Goal: Download file/media

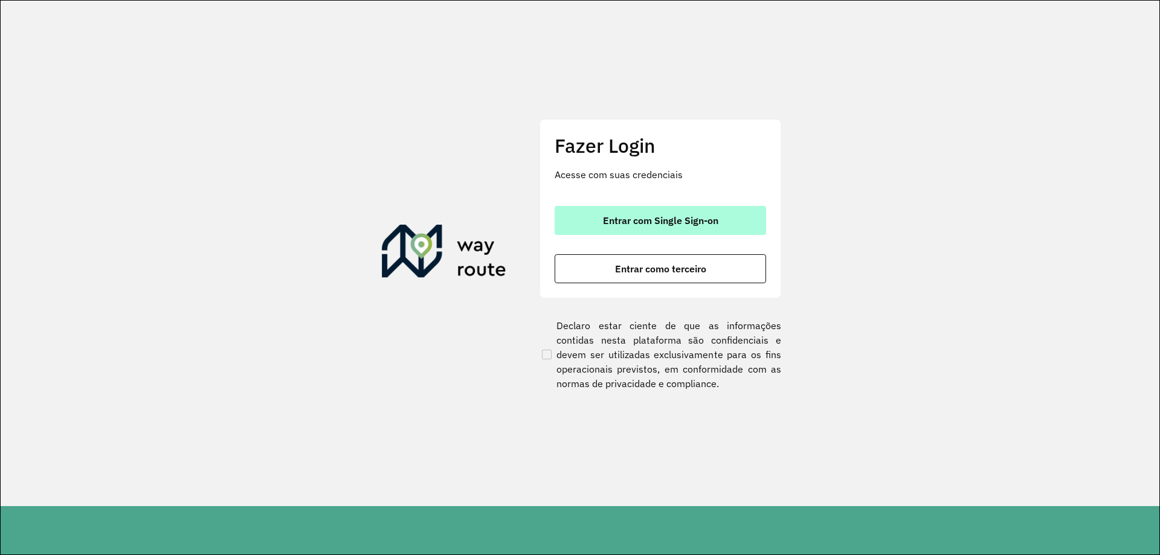
click at [658, 219] on span "Entrar com Single Sign-on" at bounding box center [660, 221] width 115 height 10
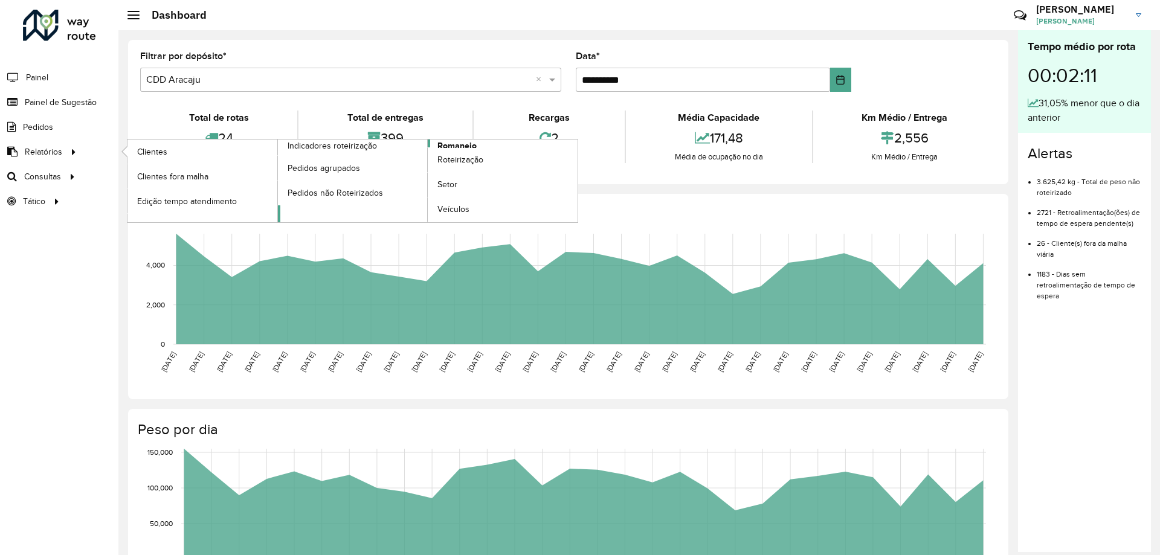
click at [498, 145] on link "Romaneio" at bounding box center [428, 181] width 300 height 83
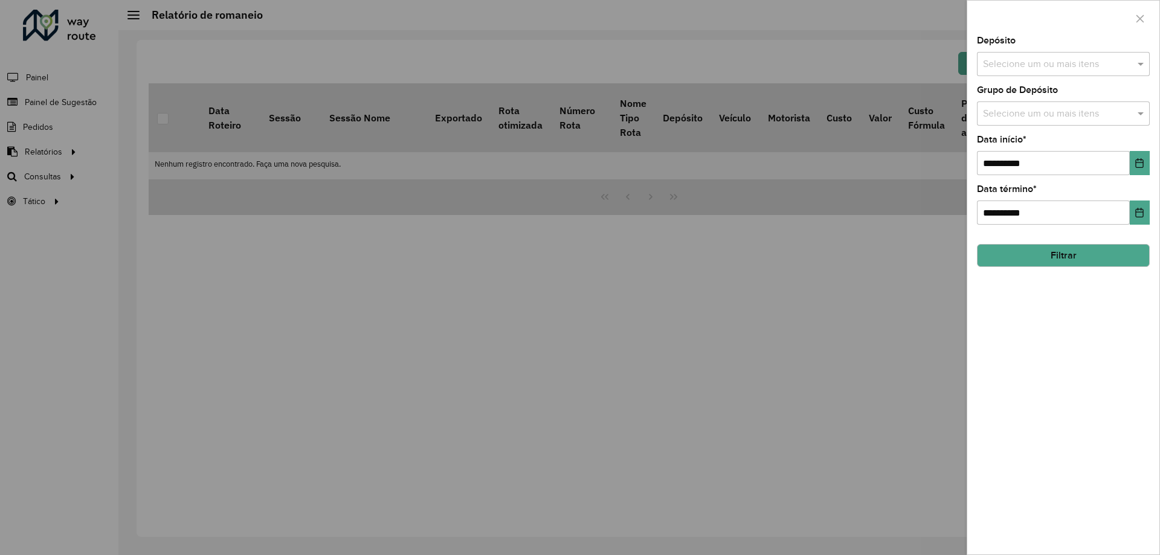
click at [1084, 251] on button "Filtrar" at bounding box center [1063, 255] width 173 height 23
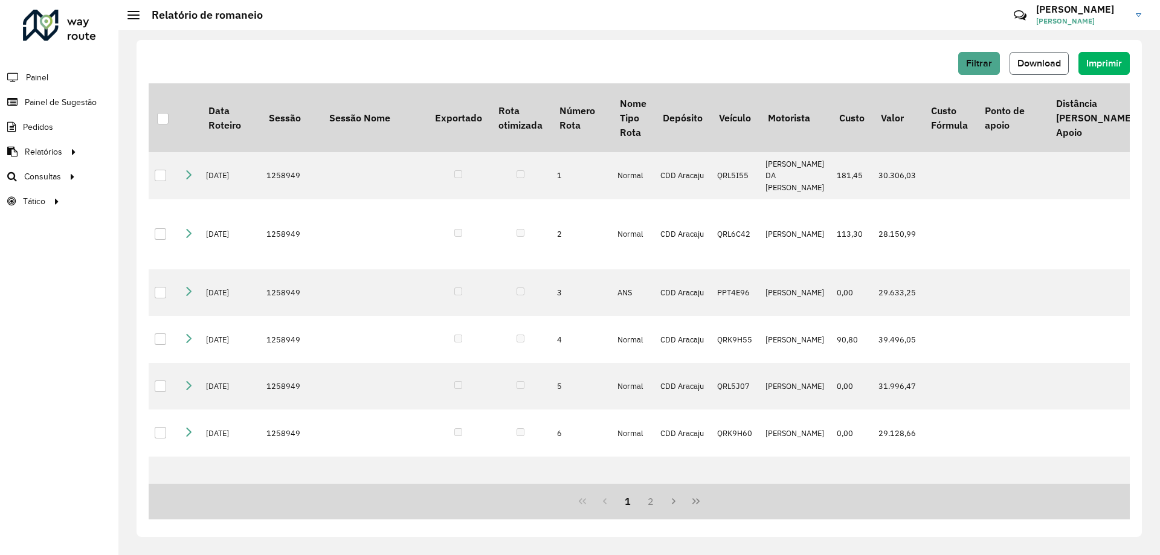
click at [1026, 62] on span "Download" at bounding box center [1038, 63] width 43 height 10
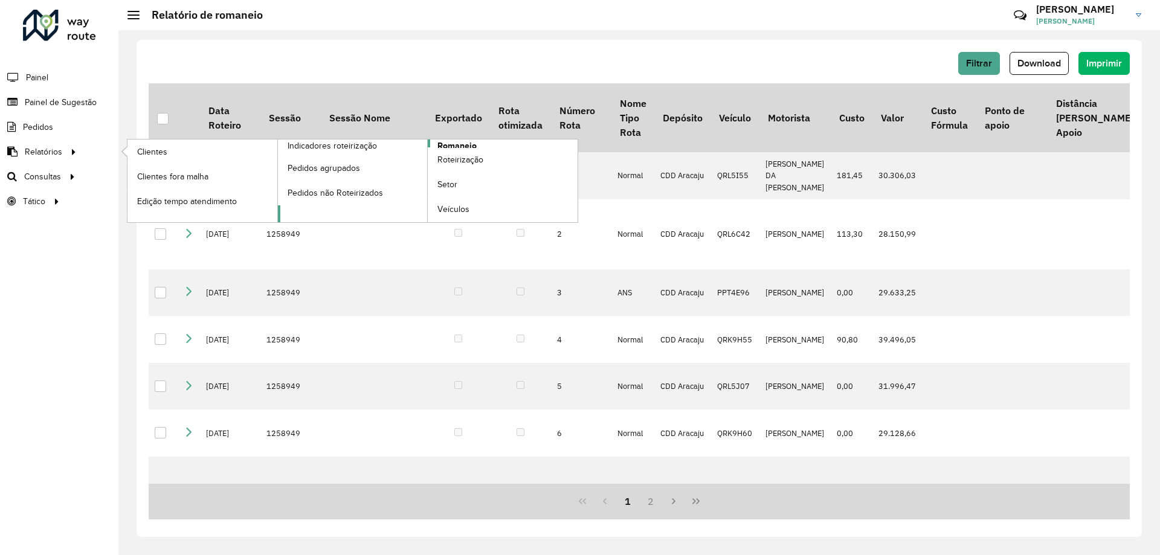
click at [473, 147] on span "Romaneio" at bounding box center [456, 146] width 39 height 13
click at [476, 143] on span "Romaneio" at bounding box center [456, 146] width 39 height 13
click at [489, 145] on link "Romaneio" at bounding box center [428, 181] width 300 height 83
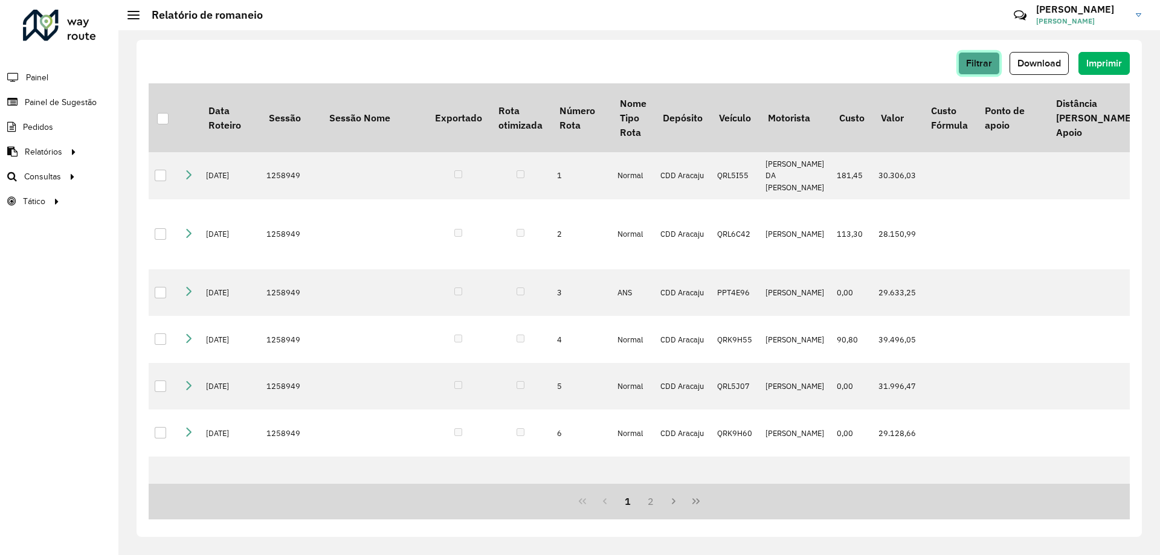
click at [985, 66] on span "Filtrar" at bounding box center [979, 63] width 26 height 10
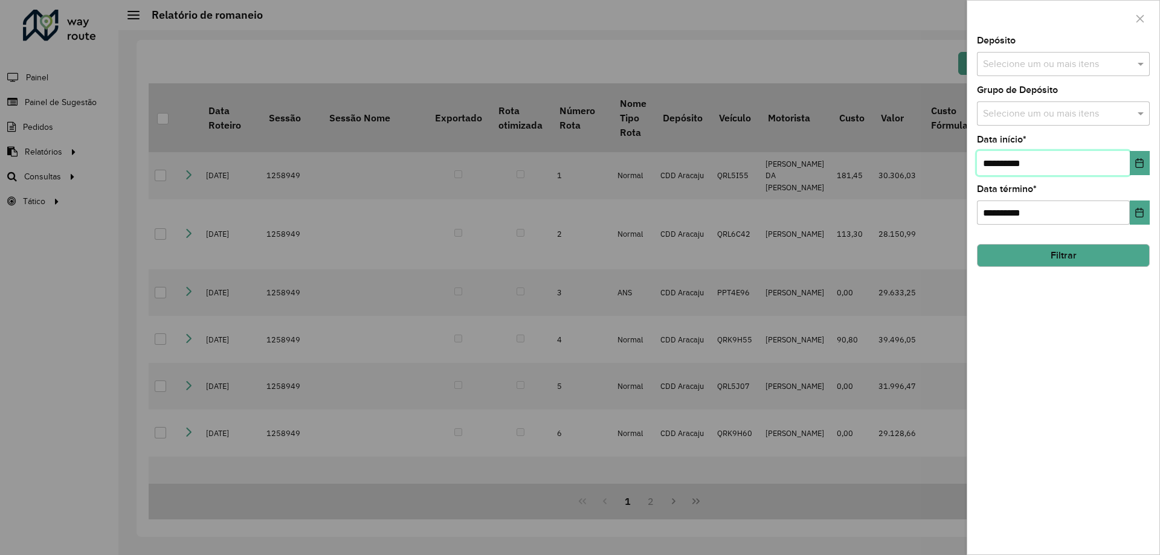
click at [1028, 156] on input "**********" at bounding box center [1053, 163] width 153 height 24
click at [1137, 156] on button "Choose Date" at bounding box center [1140, 163] width 20 height 24
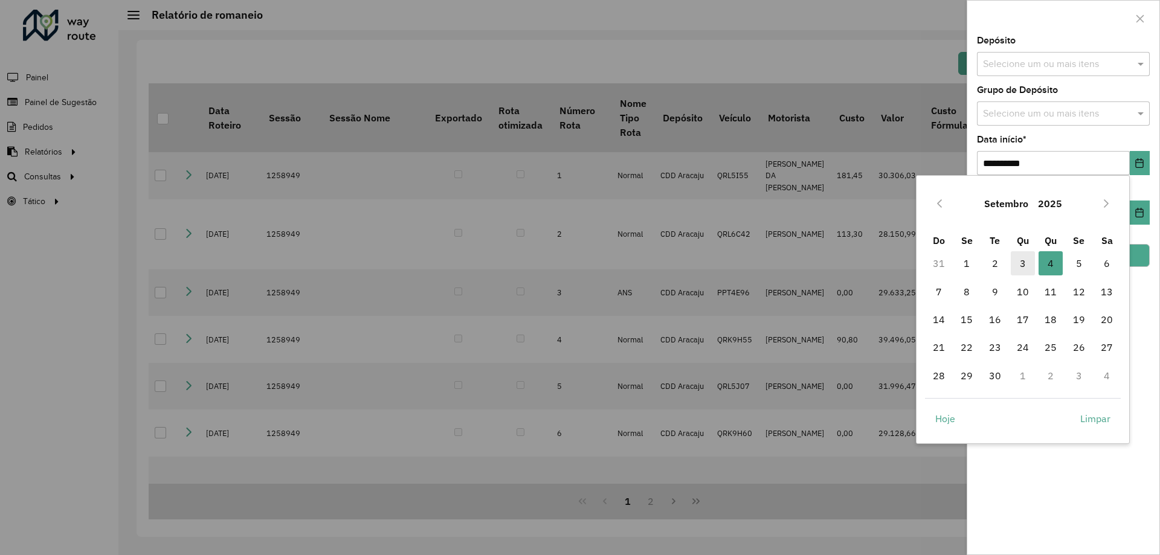
click at [1017, 261] on span "3" at bounding box center [1023, 263] width 24 height 24
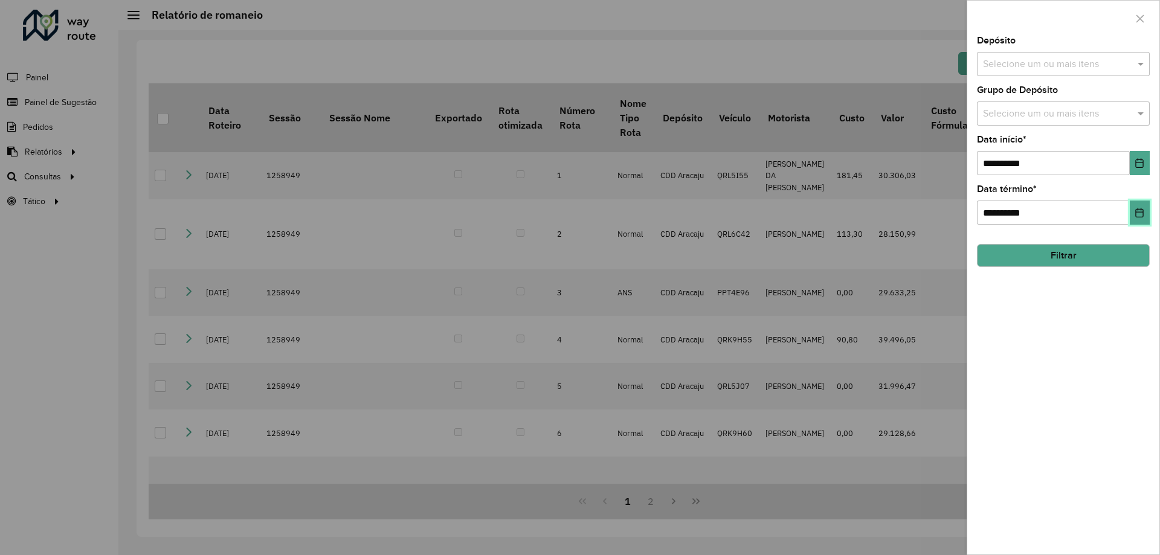
click at [1142, 208] on icon "Choose Date" at bounding box center [1139, 213] width 10 height 10
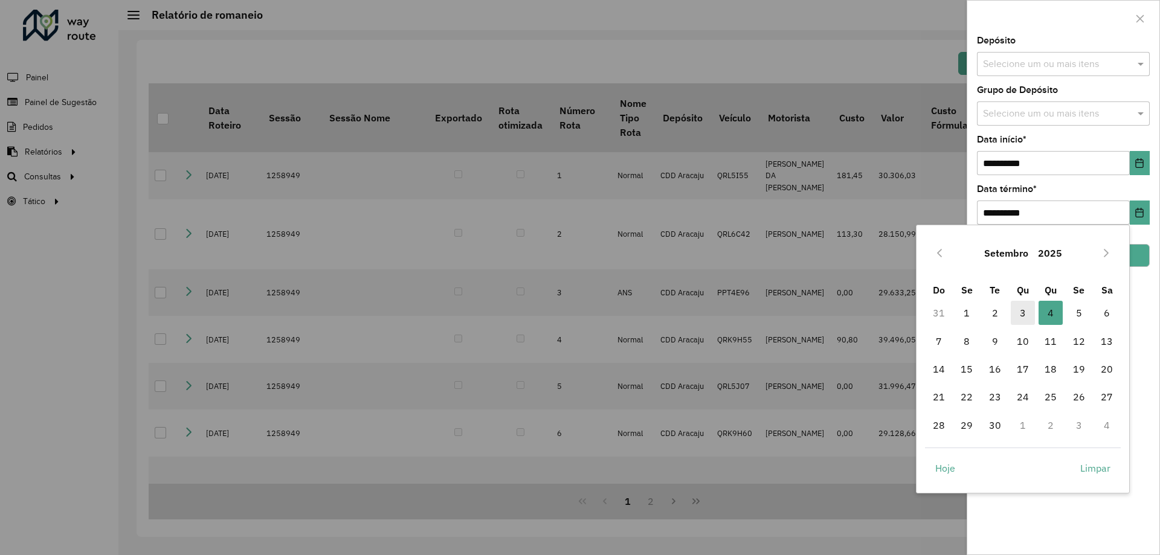
click at [1026, 306] on span "3" at bounding box center [1023, 313] width 24 height 24
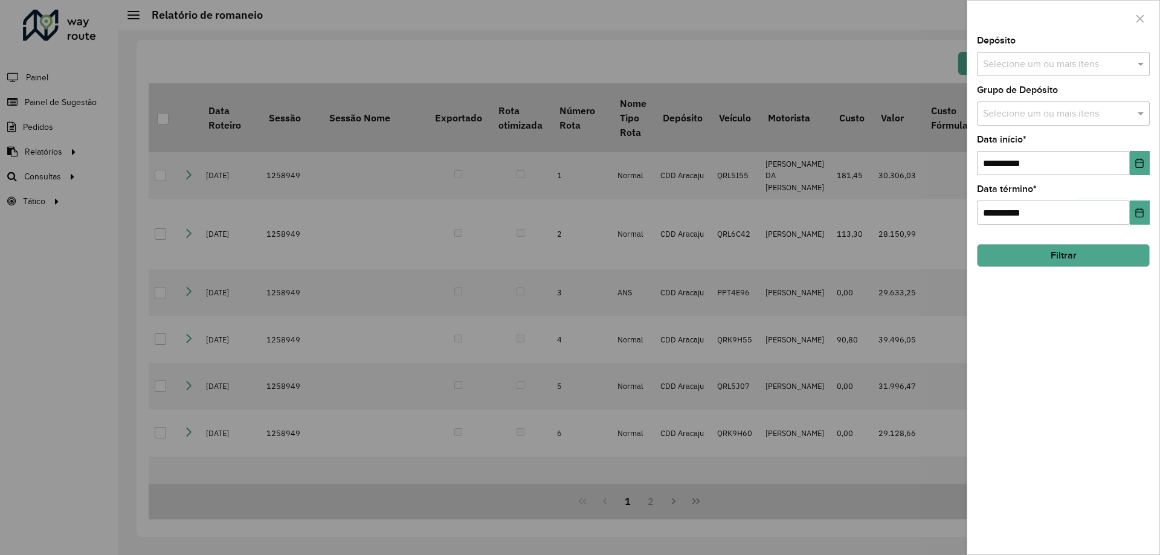
click at [1057, 245] on button "Filtrar" at bounding box center [1063, 255] width 173 height 23
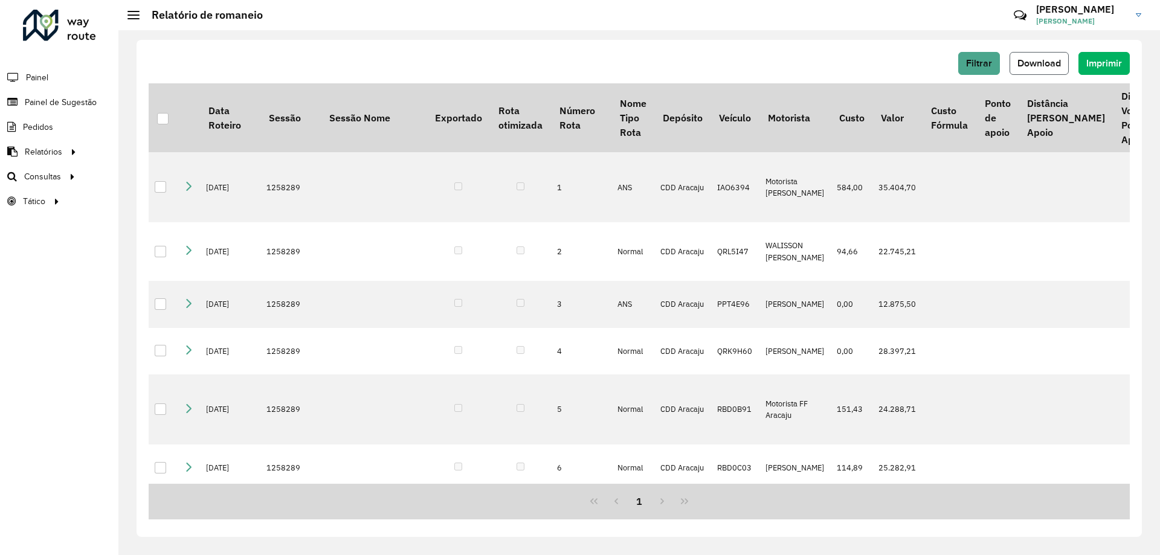
click at [1031, 56] on button "Download" at bounding box center [1038, 63] width 59 height 23
